Goal: Find specific fact: Find specific fact

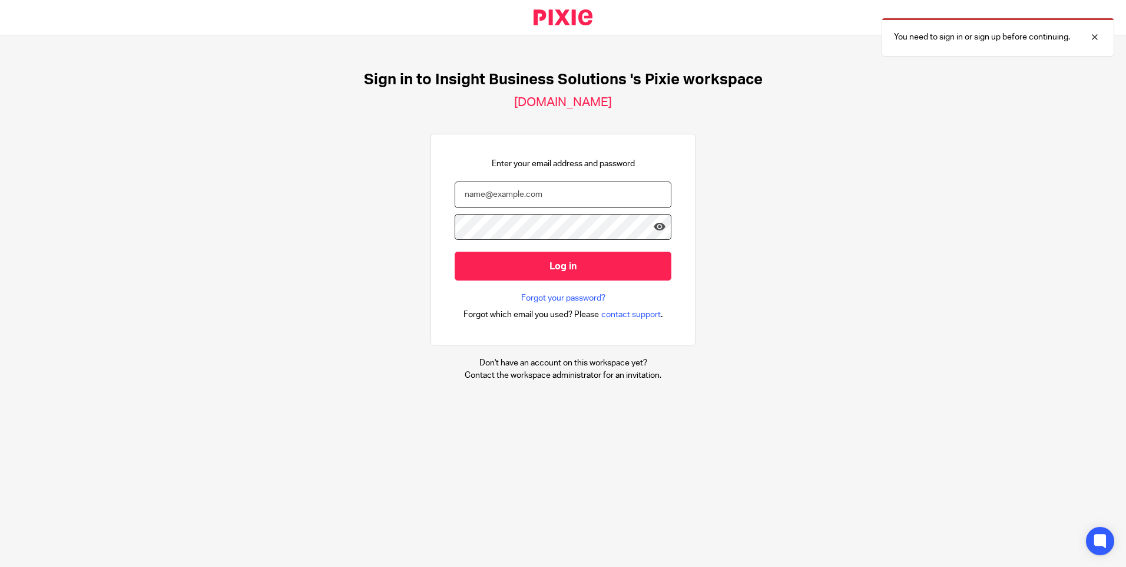
click at [504, 203] on input "email" at bounding box center [563, 194] width 217 height 27
click at [542, 200] on input "email" at bounding box center [563, 194] width 217 height 27
type input "tracey.disley@insightbusonesssolutions.co.uk"
click at [455, 252] on input "Log in" at bounding box center [563, 266] width 217 height 29
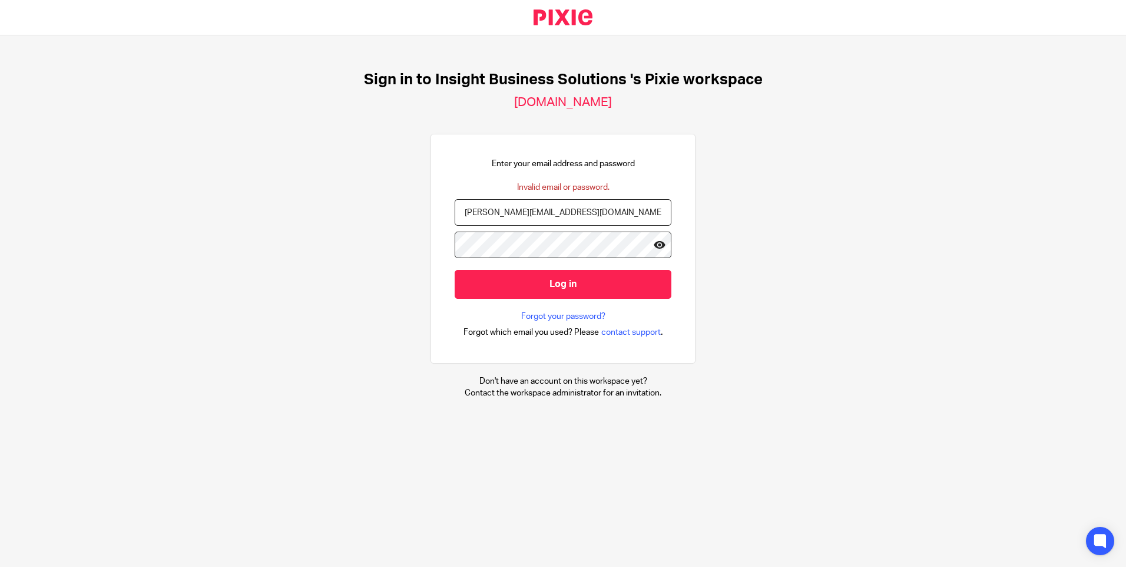
click at [654, 239] on icon at bounding box center [660, 245] width 12 height 12
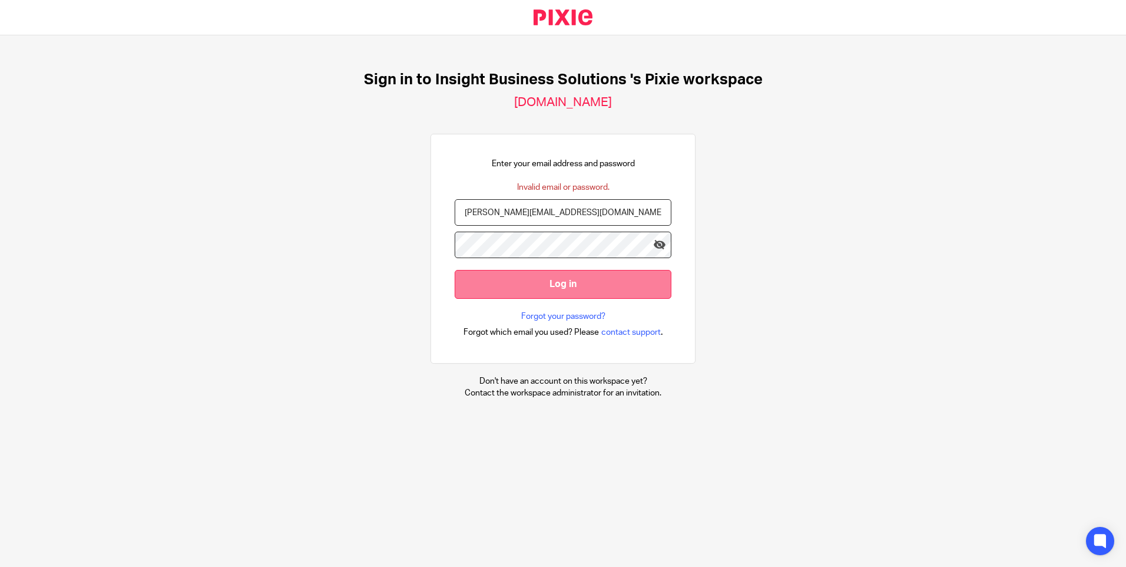
click at [480, 276] on input "Log in" at bounding box center [563, 284] width 217 height 29
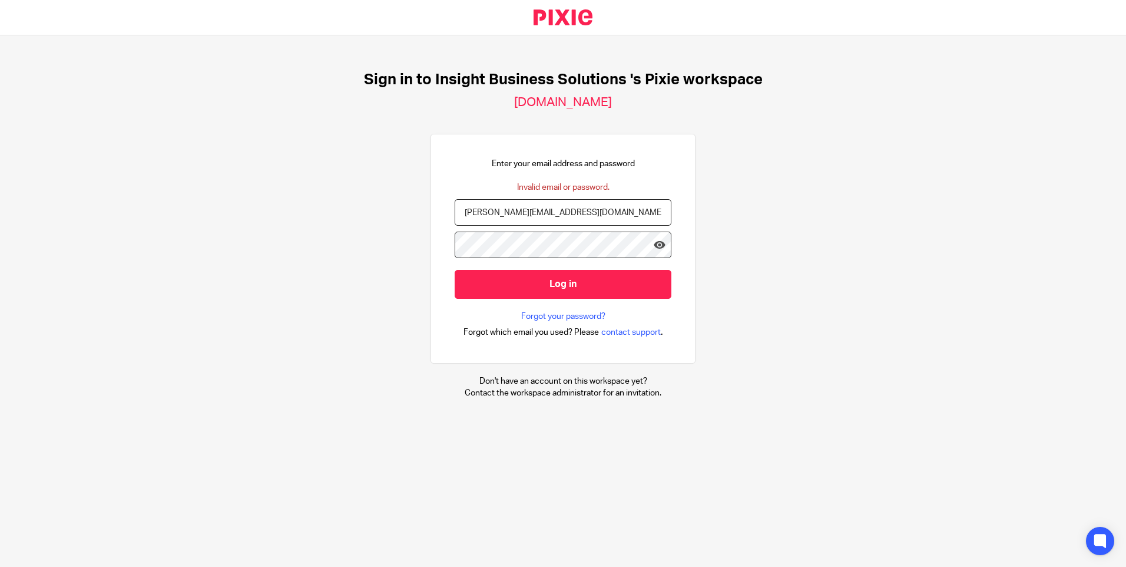
click at [555, 211] on input "[PERSON_NAME][EMAIL_ADDRESS][DOMAIN_NAME]" at bounding box center [563, 212] width 217 height 27
type input "tracey.disley@insightbusinesssolutions.co.uk"
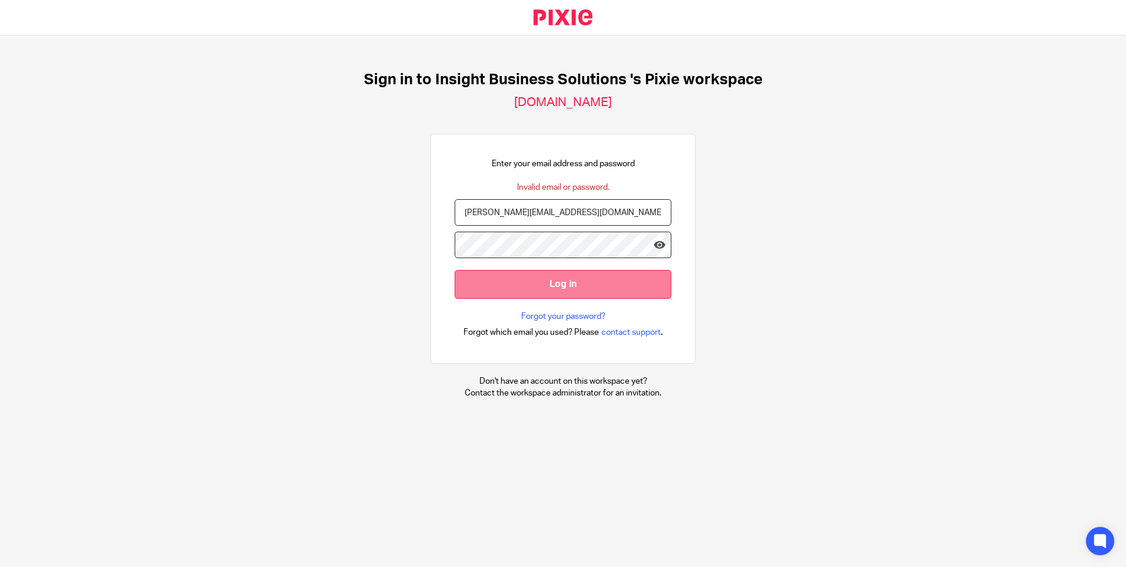
click at [508, 273] on input "Log in" at bounding box center [563, 284] width 217 height 29
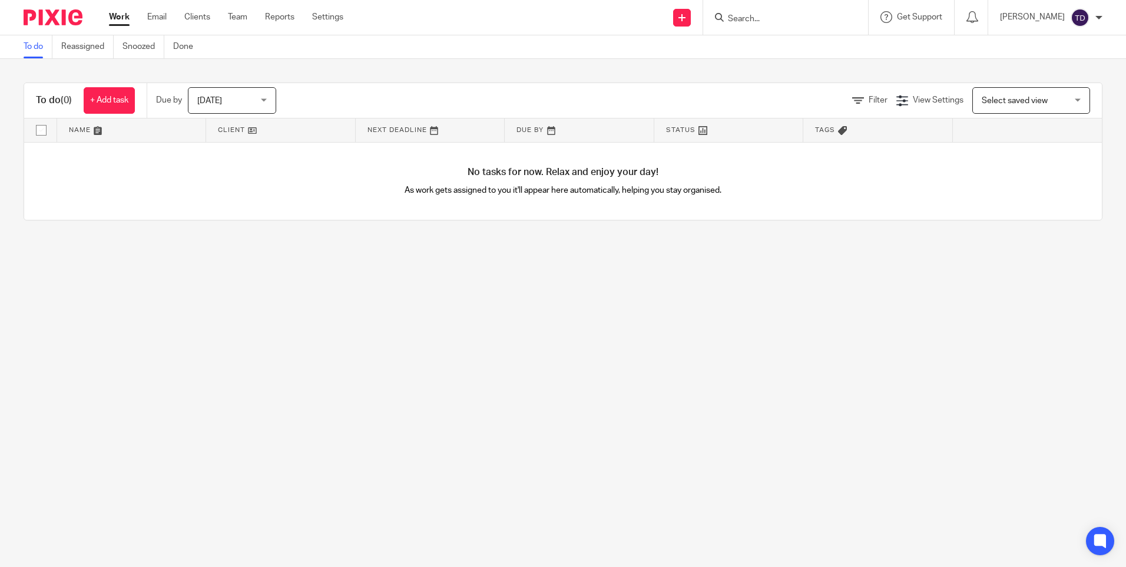
click at [827, 13] on form at bounding box center [789, 17] width 125 height 15
click at [760, 10] on form at bounding box center [789, 17] width 125 height 15
click at [753, 16] on input "Search" at bounding box center [780, 19] width 106 height 11
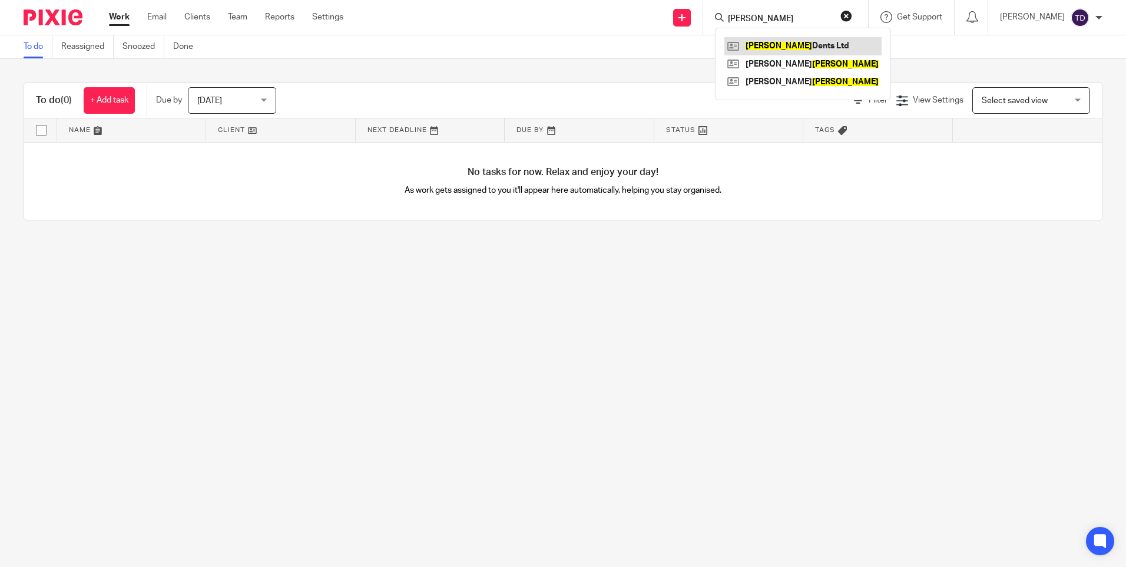
type input "pullin"
click at [795, 48] on link at bounding box center [803, 46] width 157 height 18
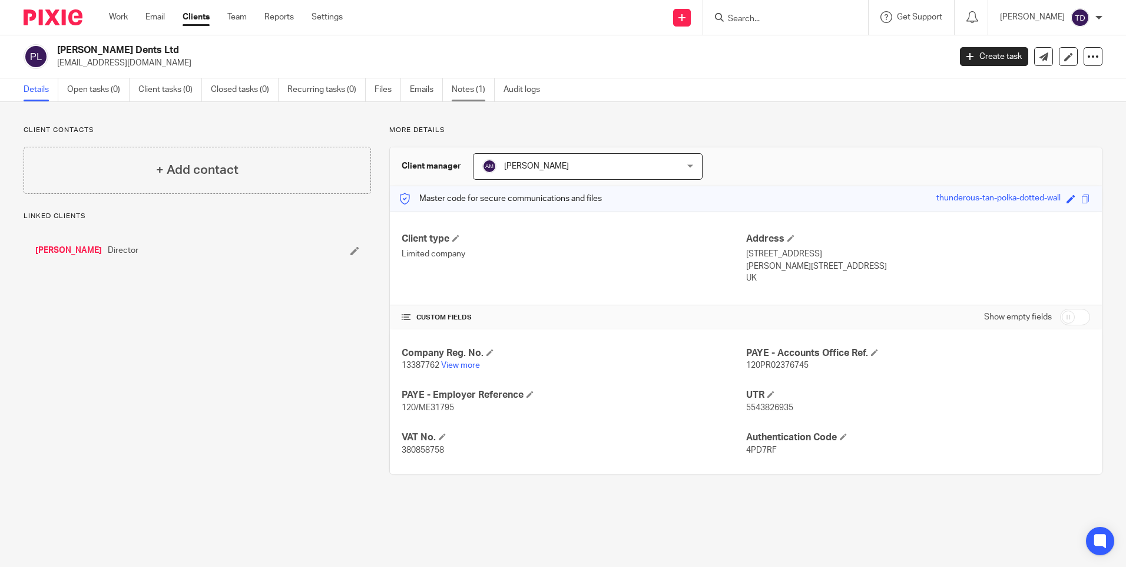
click at [465, 91] on link "Notes (1)" at bounding box center [473, 89] width 43 height 23
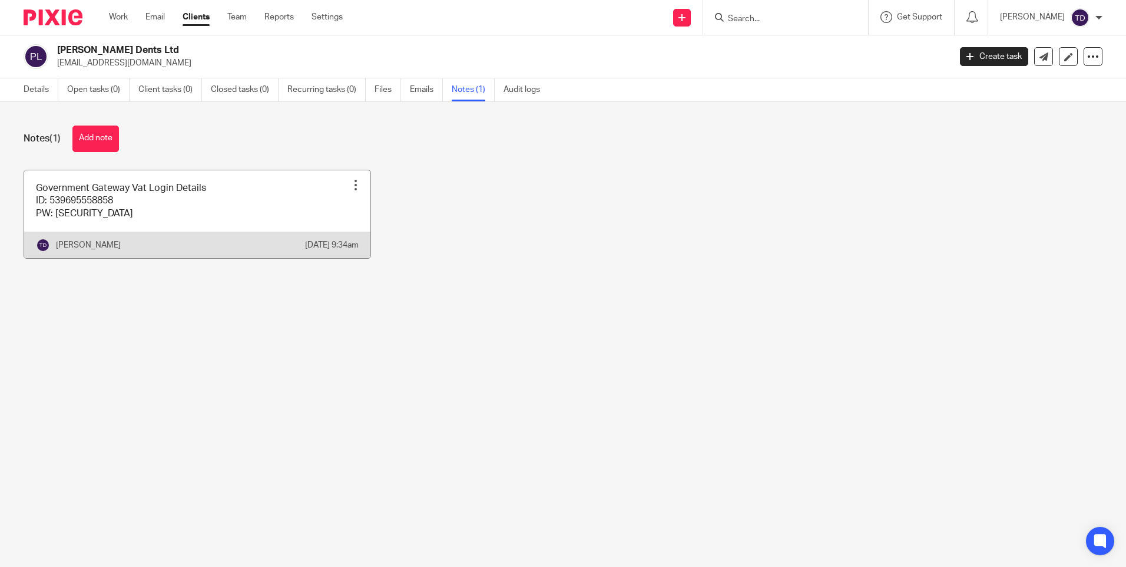
click at [221, 204] on link at bounding box center [197, 214] width 346 height 88
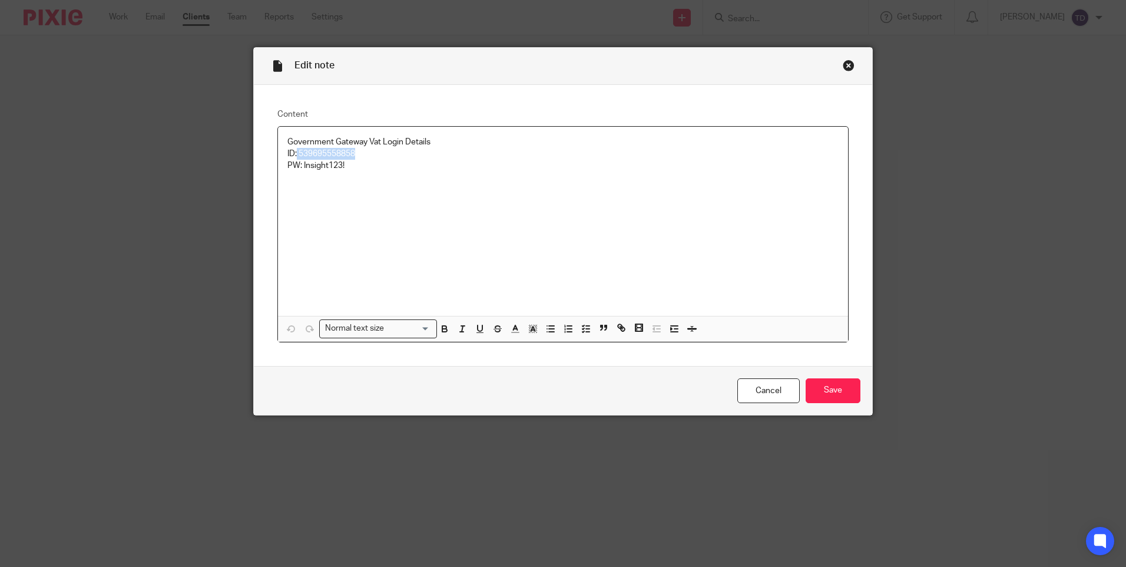
drag, startPoint x: 293, startPoint y: 158, endPoint x: 356, endPoint y: 150, distance: 63.1
click at [356, 150] on p "ID: 539695558858" at bounding box center [563, 154] width 551 height 12
copy p "539695558858"
drag, startPoint x: 298, startPoint y: 166, endPoint x: 345, endPoint y: 166, distance: 47.1
click at [345, 166] on p "PW: Insight123!" at bounding box center [563, 166] width 551 height 12
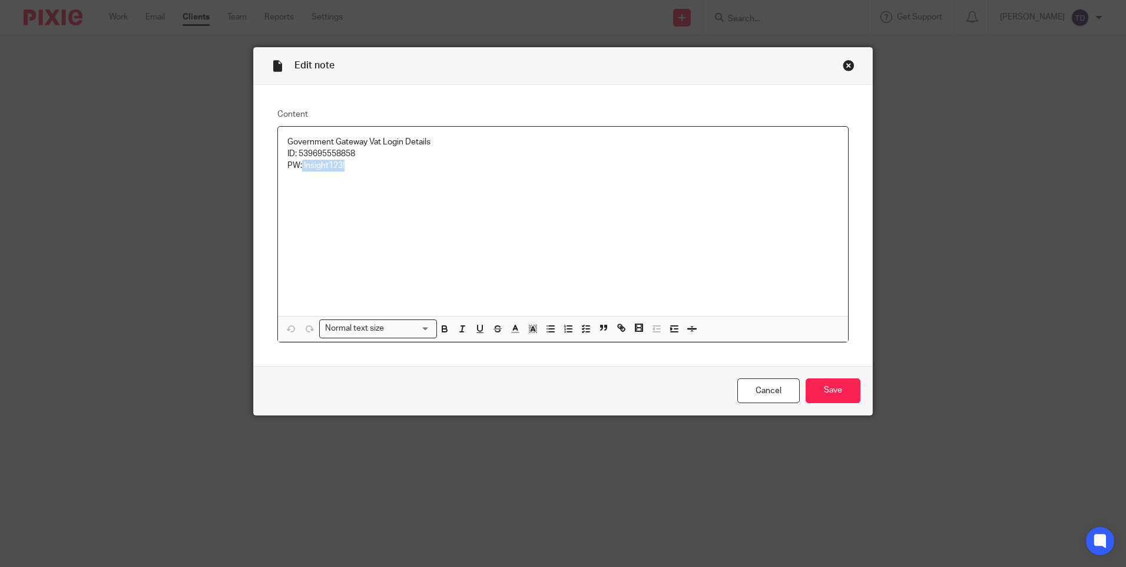
copy p "Insight123!"
click at [296, 262] on div "Government Gateway Vat Login Details ID: 539695558858 PW: Insight123!" at bounding box center [563, 221] width 570 height 189
drag, startPoint x: 296, startPoint y: 156, endPoint x: 355, endPoint y: 156, distance: 59.5
click at [355, 156] on p "ID: 539695558858" at bounding box center [563, 154] width 551 height 12
copy p "539695558858"
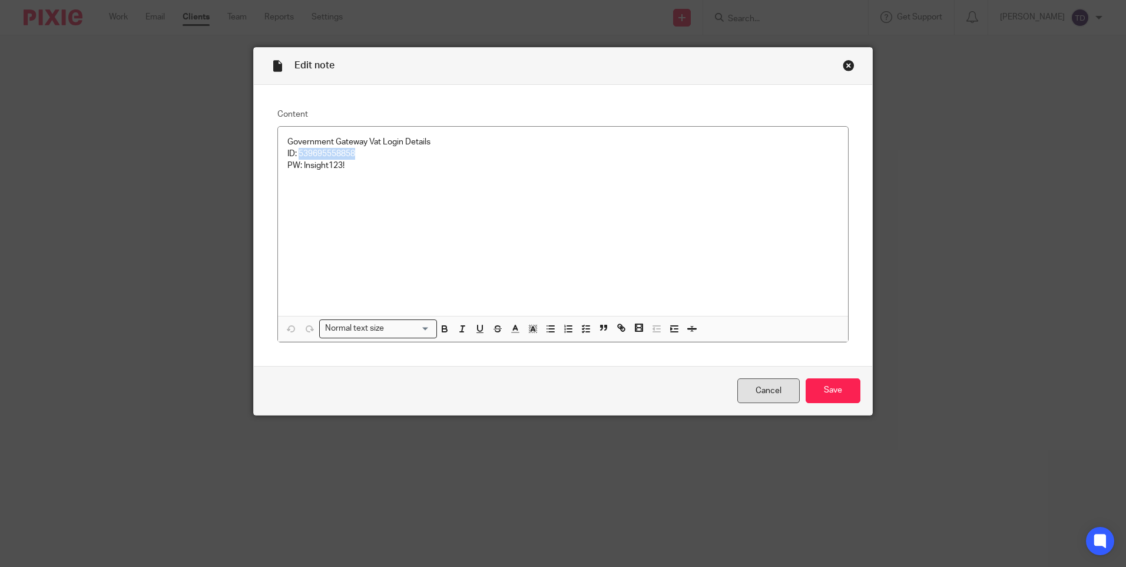
click at [749, 395] on link "Cancel" at bounding box center [769, 390] width 62 height 25
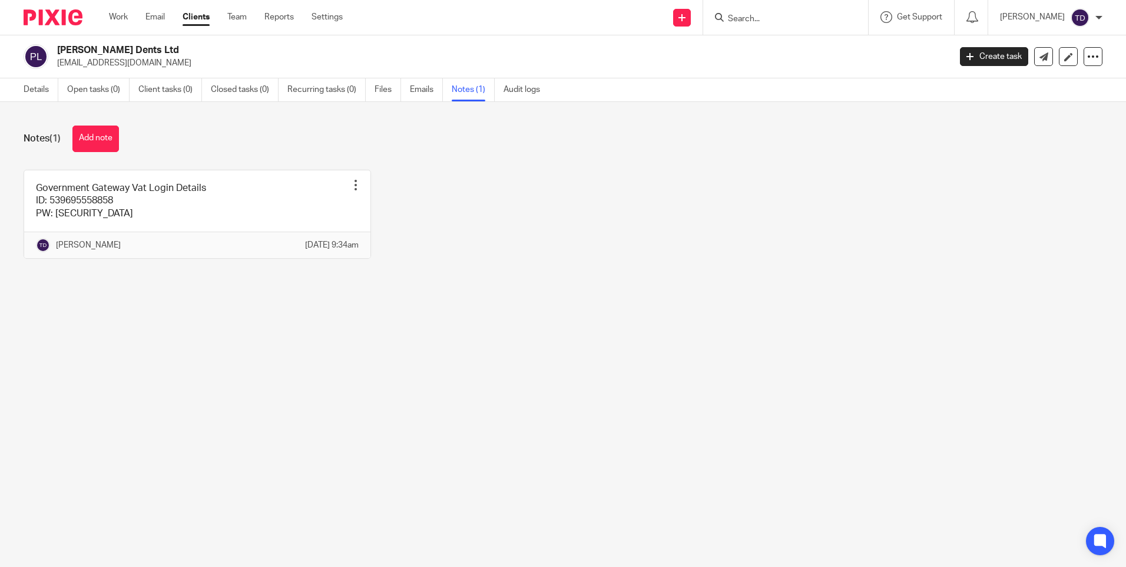
drag, startPoint x: 57, startPoint y: 65, endPoint x: 152, endPoint y: 65, distance: 94.9
click at [152, 65] on p "[EMAIL_ADDRESS][DOMAIN_NAME]" at bounding box center [500, 63] width 886 height 12
drag, startPoint x: 152, startPoint y: 65, endPoint x: 117, endPoint y: 121, distance: 65.9
click at [117, 134] on button "Add note" at bounding box center [95, 138] width 47 height 27
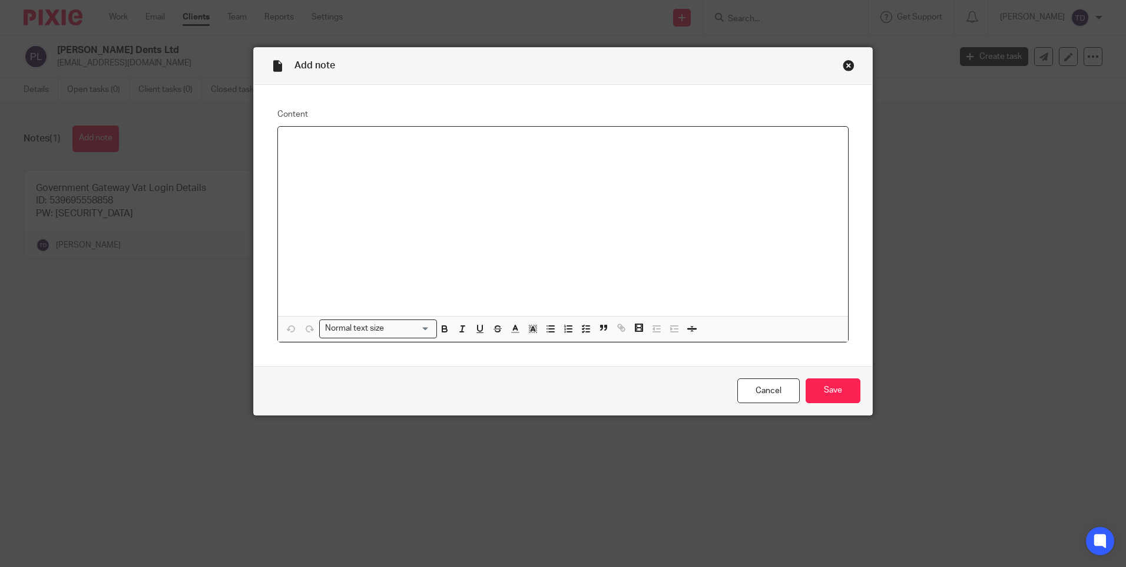
drag, startPoint x: 774, startPoint y: 388, endPoint x: 678, endPoint y: 355, distance: 101.4
click at [772, 388] on link "Cancel" at bounding box center [769, 390] width 62 height 25
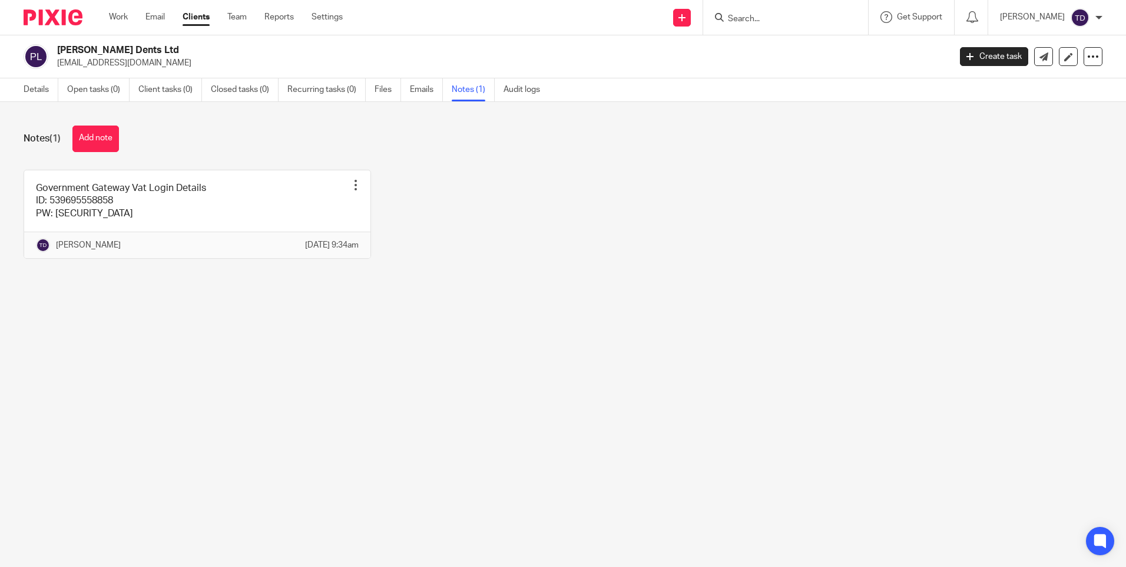
click at [14, 88] on div "Details Open tasks (0) Client tasks (0) Closed tasks (0) Recurring tasks (0) Fi…" at bounding box center [285, 89] width 570 height 23
click at [36, 88] on link "Details" at bounding box center [41, 89] width 35 height 23
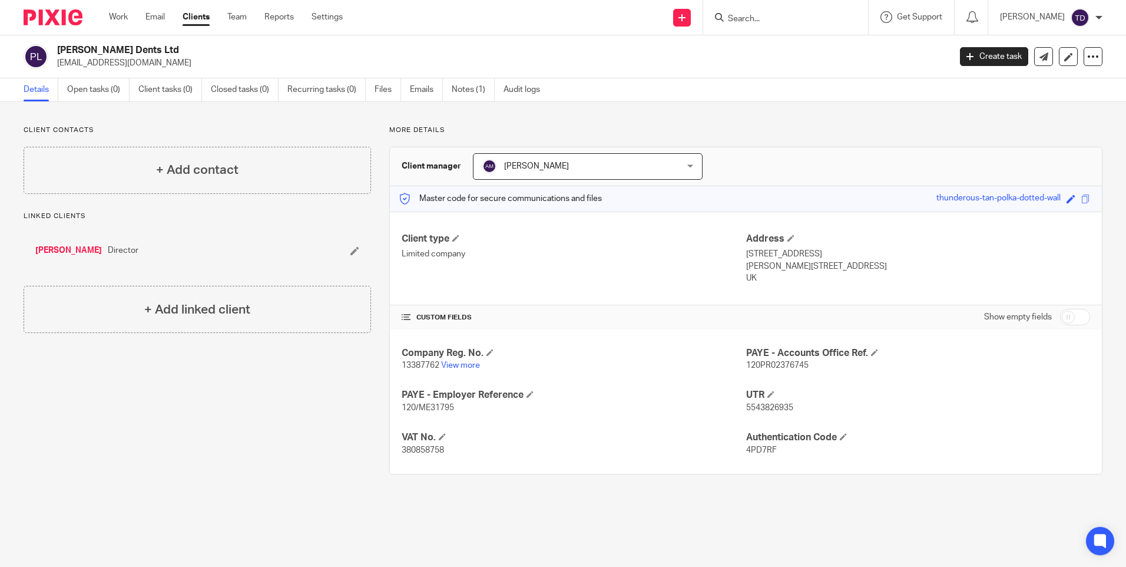
click at [40, 247] on link "[PERSON_NAME]" at bounding box center [68, 251] width 67 height 12
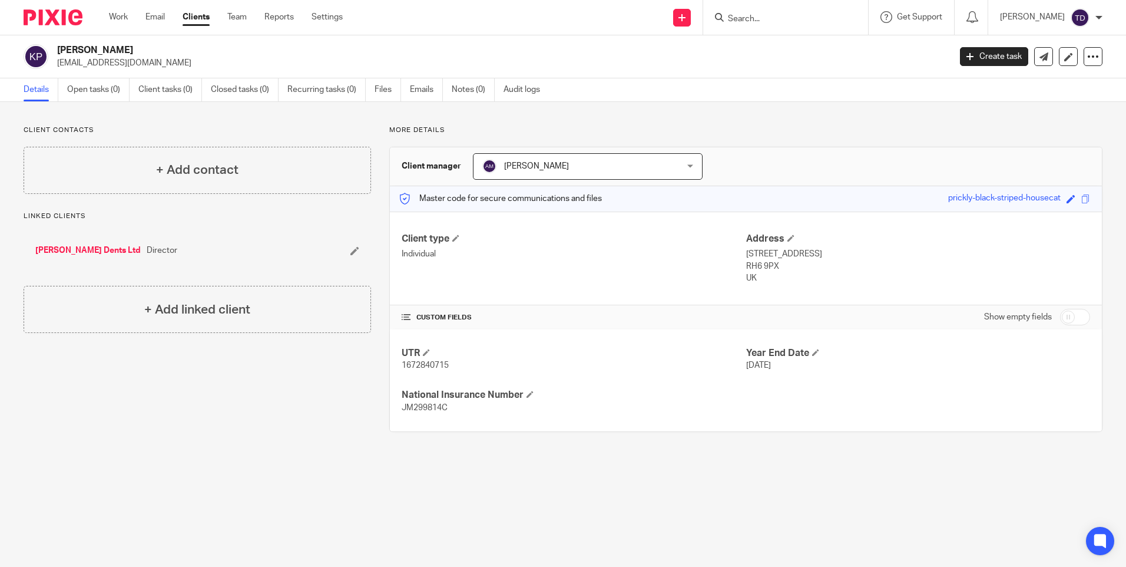
drag, startPoint x: 56, startPoint y: 62, endPoint x: 165, endPoint y: 66, distance: 109.1
click at [165, 66] on div "Kirk Pullin pullindents13@gmail.com" at bounding box center [483, 56] width 919 height 25
click at [785, 19] on input "Search" at bounding box center [780, 19] width 106 height 11
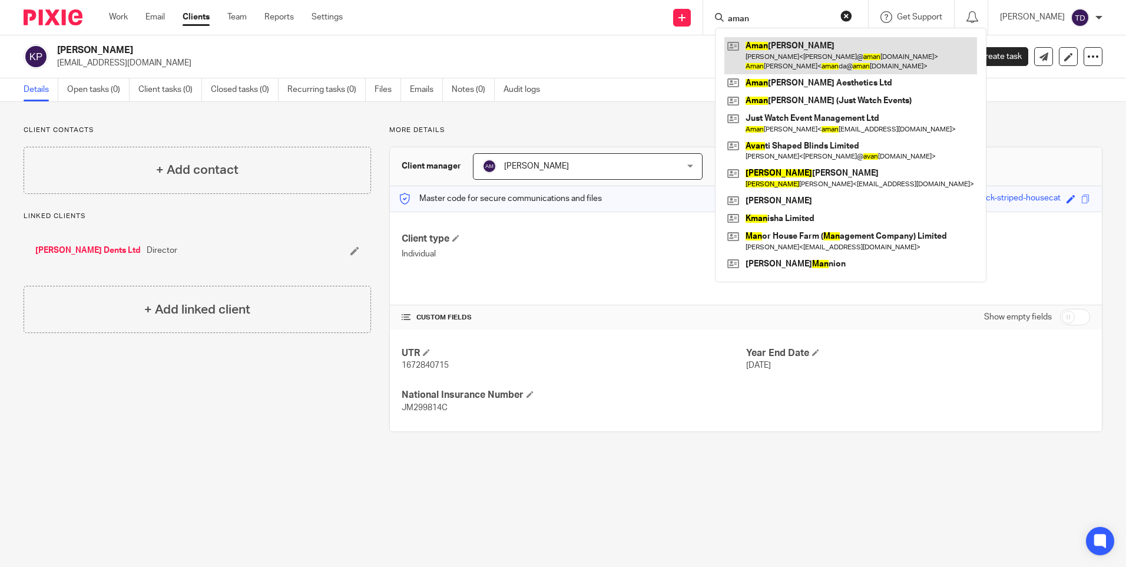
type input "aman"
click at [824, 45] on link at bounding box center [851, 55] width 253 height 37
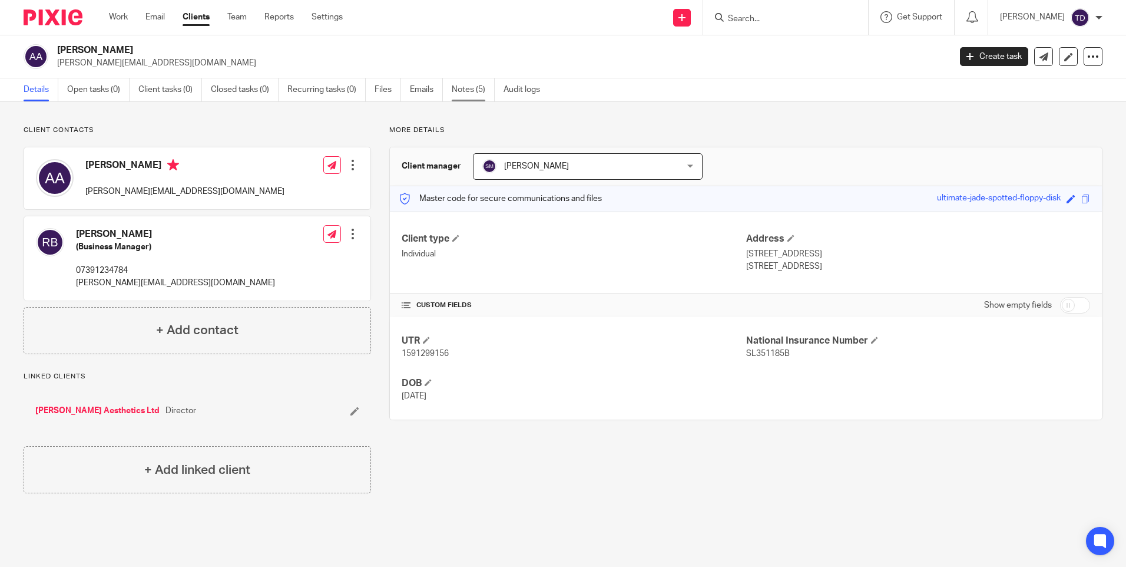
click at [462, 87] on link "Notes (5)" at bounding box center [473, 89] width 43 height 23
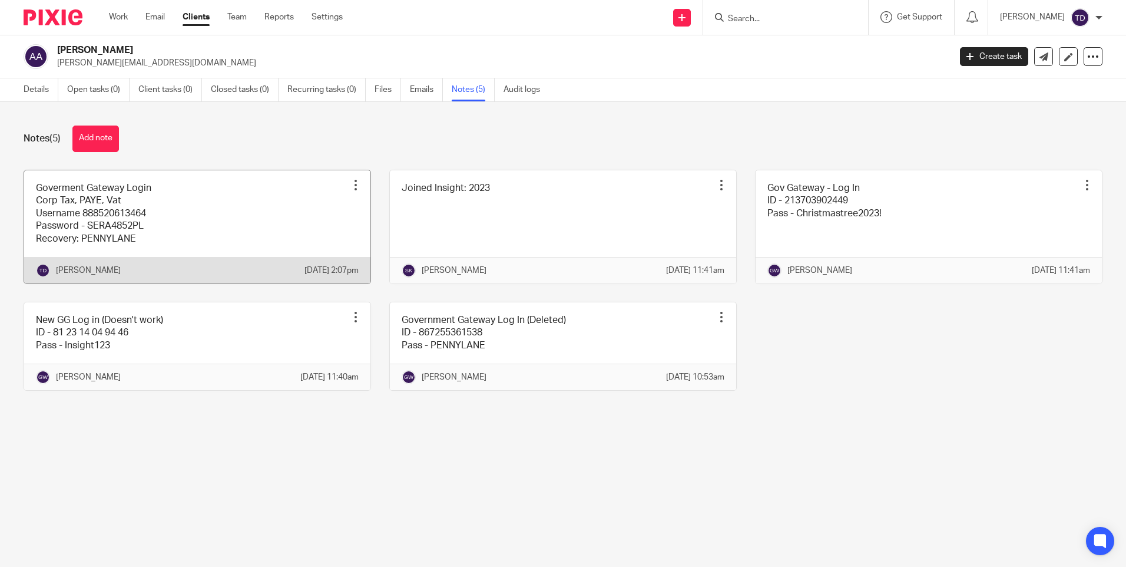
drag, startPoint x: 217, startPoint y: 216, endPoint x: 221, endPoint y: 210, distance: 6.4
click at [219, 216] on link at bounding box center [197, 226] width 346 height 113
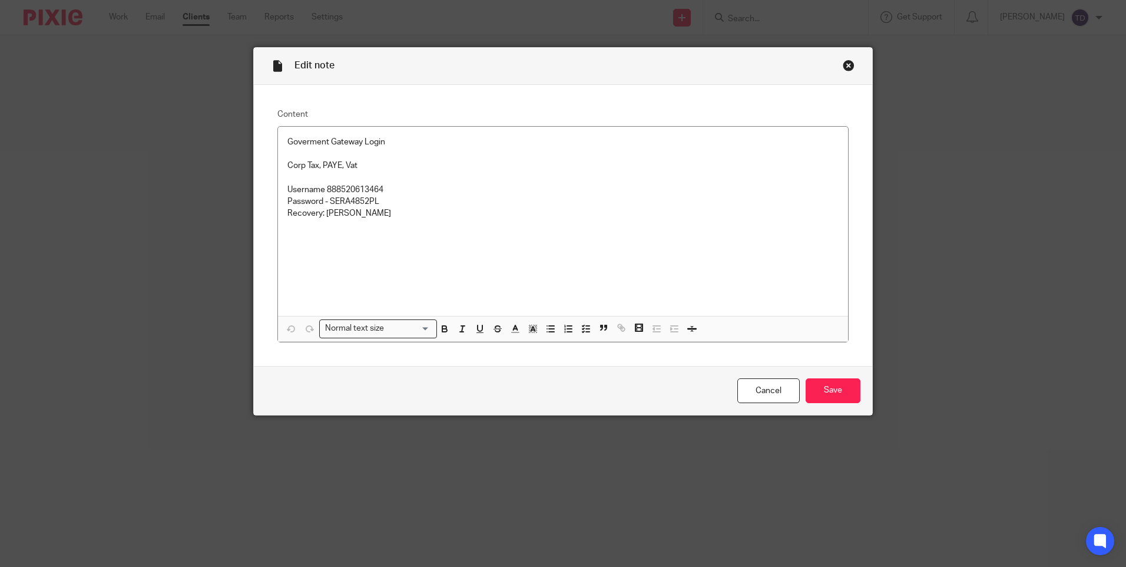
click at [504, 182] on p at bounding box center [563, 178] width 551 height 12
drag, startPoint x: 325, startPoint y: 186, endPoint x: 383, endPoint y: 186, distance: 58.3
click at [383, 186] on p "Username 888520613464" at bounding box center [563, 190] width 551 height 12
copy p "888520613464"
drag, startPoint x: 328, startPoint y: 200, endPoint x: 381, endPoint y: 201, distance: 53.0
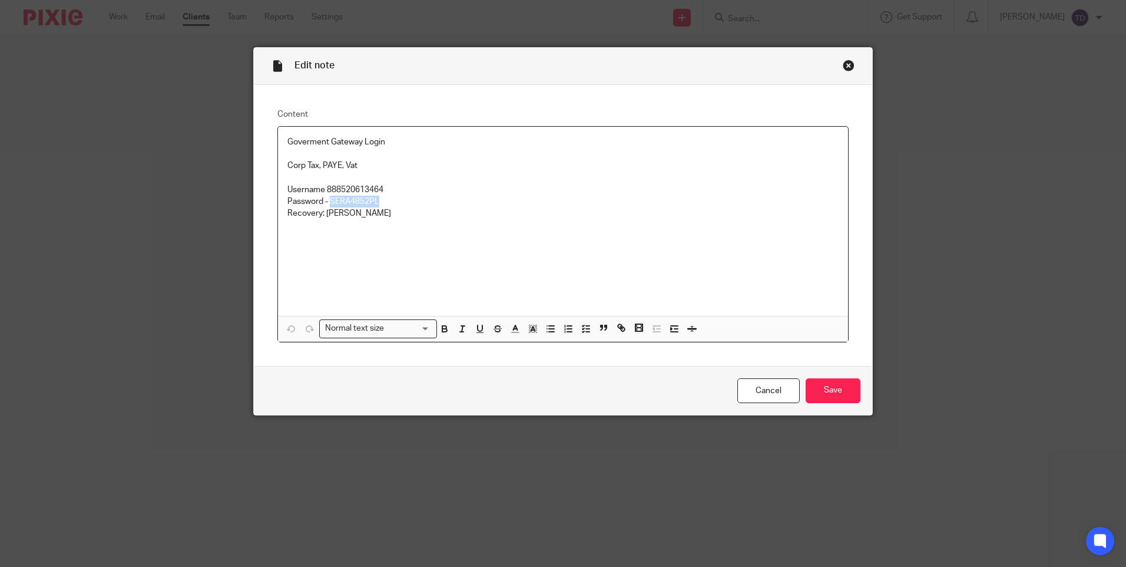
click at [381, 201] on p "Password - SERA4852PL" at bounding box center [563, 202] width 551 height 12
copy p "SERA4852PL"
click at [738, 394] on link "Cancel" at bounding box center [769, 390] width 62 height 25
